Goal: Task Accomplishment & Management: Use online tool/utility

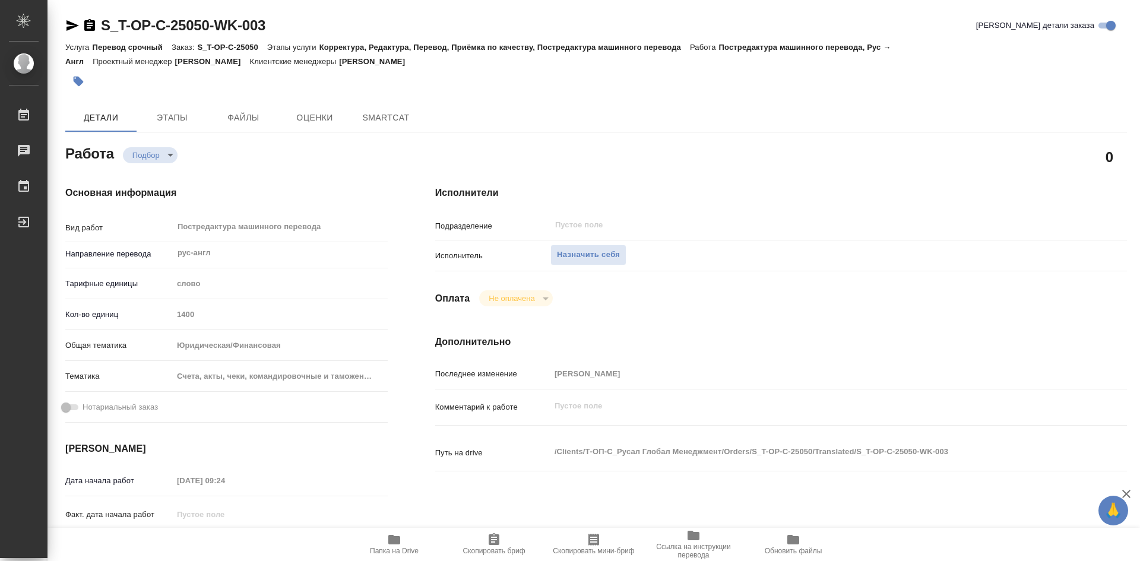
type textarea "x"
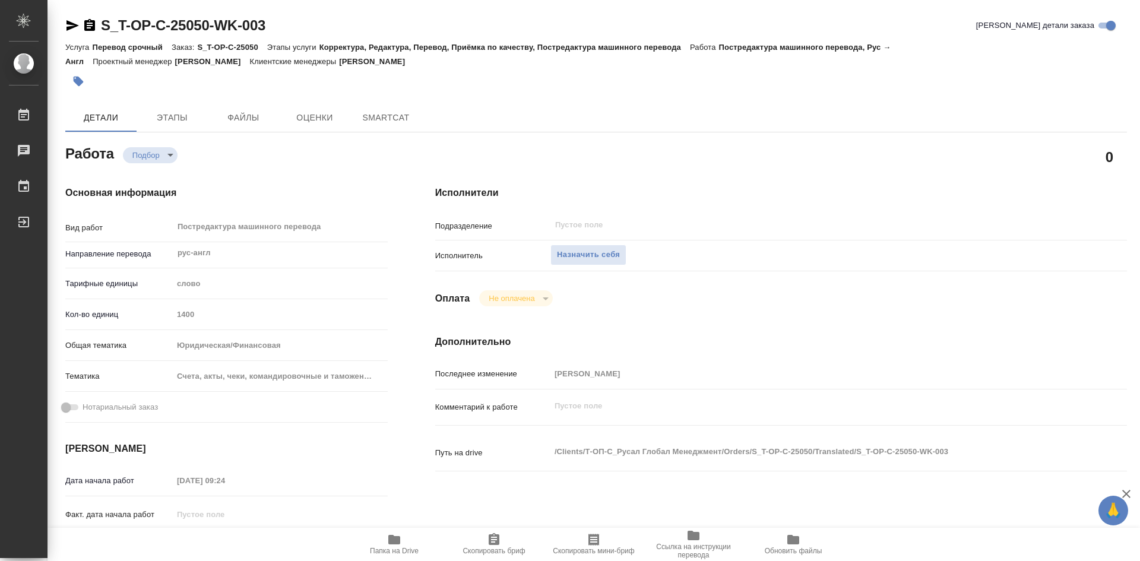
type textarea "x"
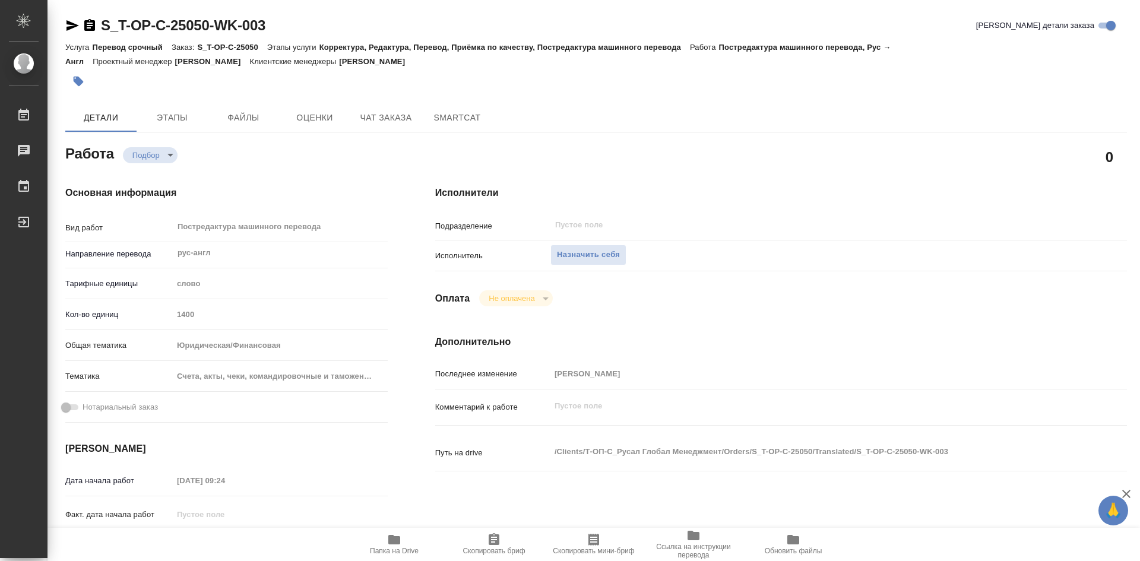
type textarea "x"
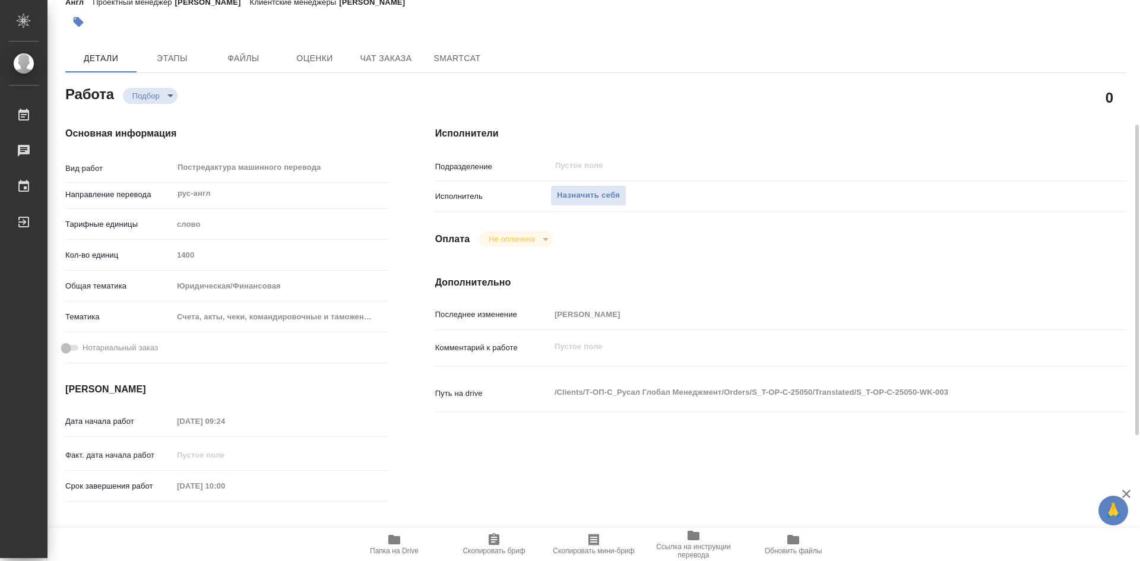
scroll to position [119, 0]
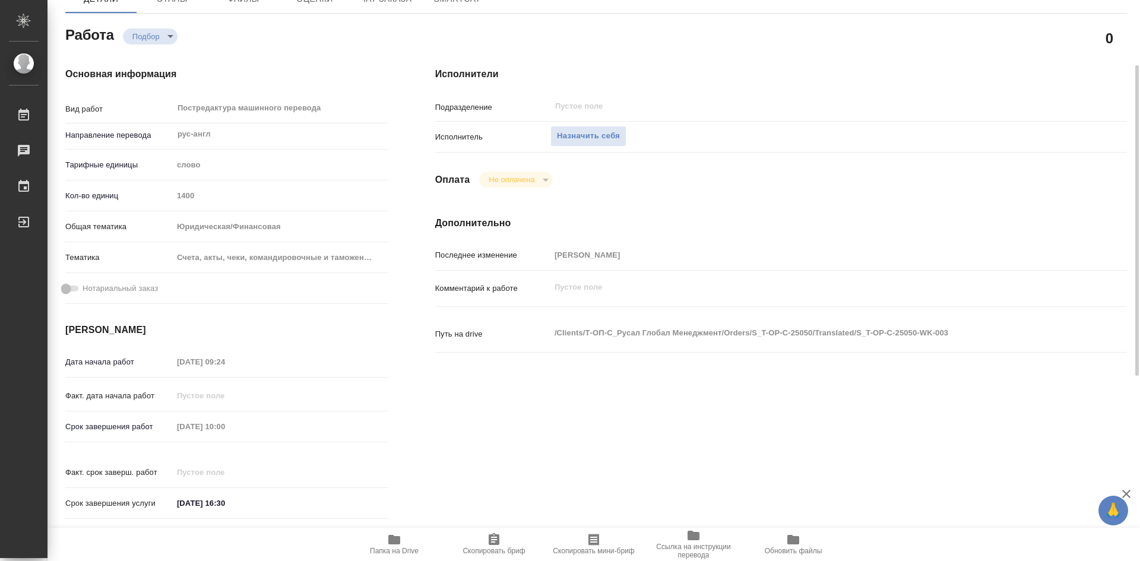
type textarea "x"
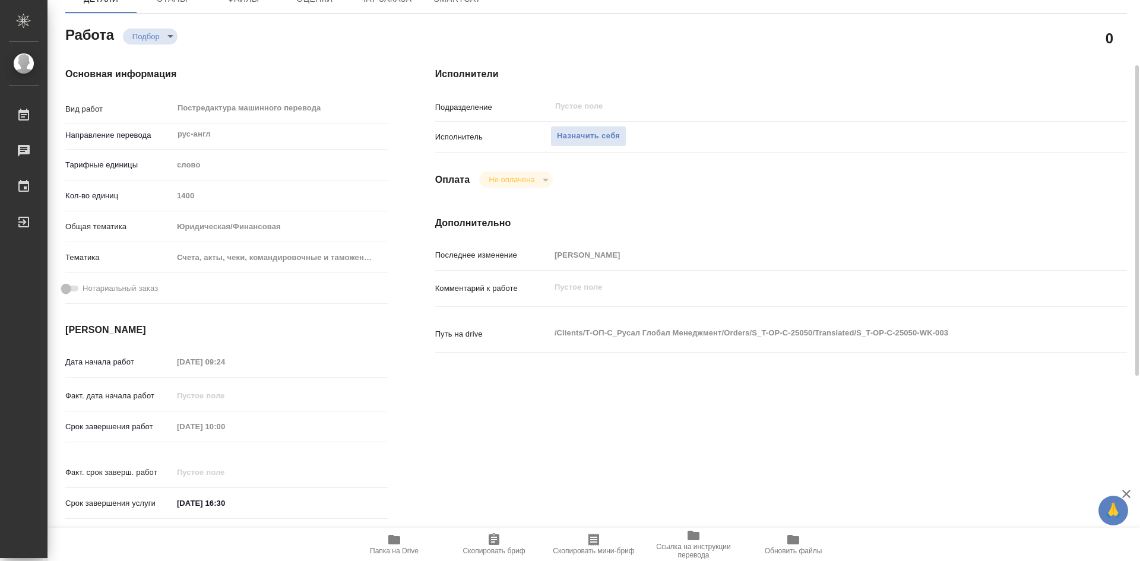
scroll to position [178, 0]
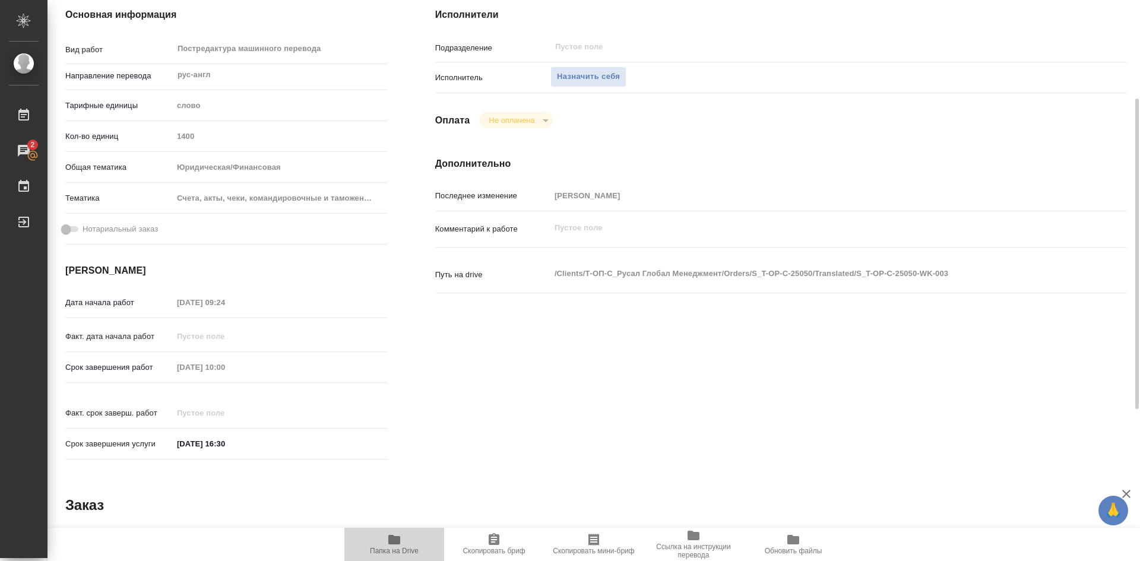
click at [390, 538] on icon "button" at bounding box center [394, 539] width 12 height 9
